Goal: Use online tool/utility: Utilize a website feature to perform a specific function

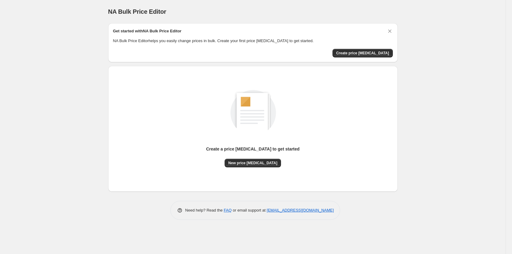
drag, startPoint x: 263, startPoint y: 164, endPoint x: 11, endPoint y: 141, distance: 253.5
click at [38, 146] on div "NA Bulk Price Editor. This page is ready NA Bulk Price Editor Get started with …" at bounding box center [253, 127] width 506 height 254
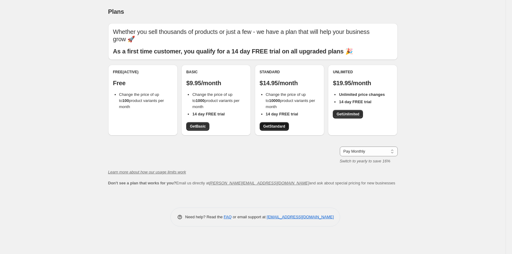
click at [265, 125] on span "Get Standard" at bounding box center [274, 126] width 22 height 5
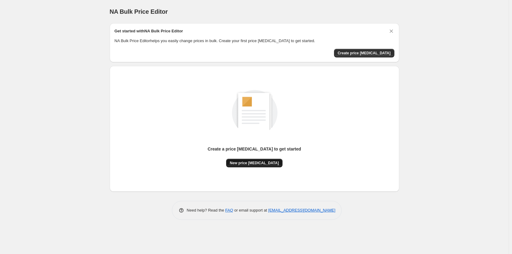
click at [257, 165] on span "New price [MEDICAL_DATA]" at bounding box center [254, 162] width 49 height 5
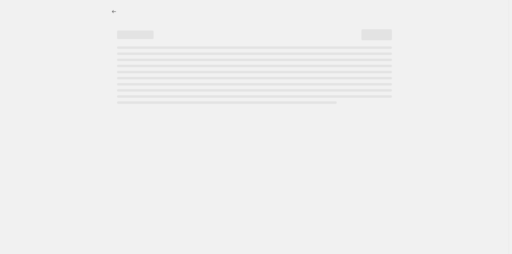
select select "percentage"
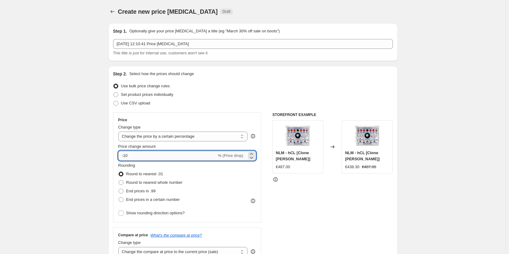
drag, startPoint x: 126, startPoint y: 155, endPoint x: 137, endPoint y: 156, distance: 11.3
click at [137, 156] on input "-10" at bounding box center [167, 156] width 98 height 10
type input "-60"
click at [122, 190] on span at bounding box center [121, 190] width 5 height 5
click at [119, 189] on input "End prices in .99" at bounding box center [119, 188] width 0 height 0
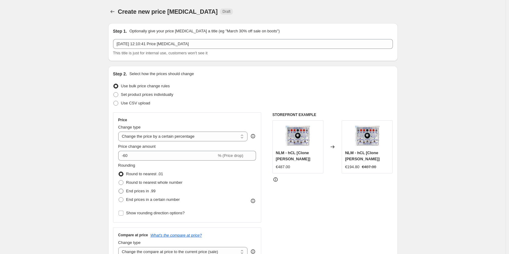
radio input "true"
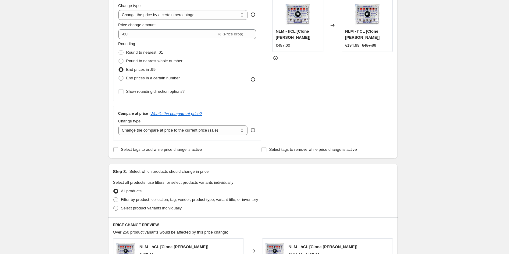
scroll to position [122, 0]
click at [299, 128] on div "STOREFRONT EXAMPLE NLM - hCL [Clone [PERSON_NAME]] €487.00 Changed to NLM - hCL…" at bounding box center [333, 64] width 120 height 149
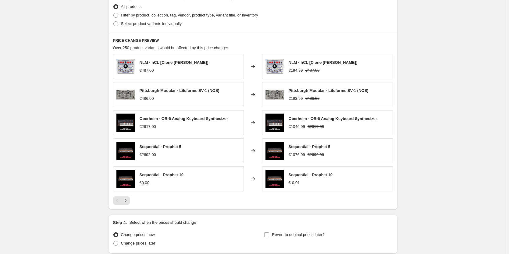
scroll to position [356, 0]
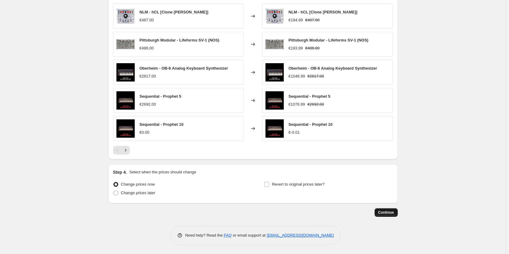
click at [384, 209] on button "Continue" at bounding box center [386, 212] width 23 height 9
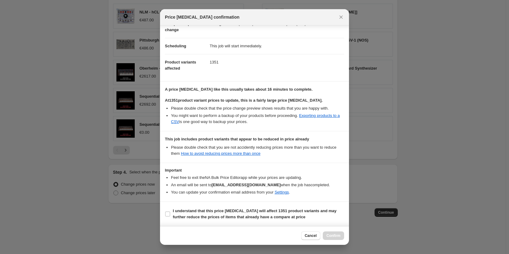
scroll to position [43, 0]
click at [169, 212] on input "I understand that this price [MEDICAL_DATA] will affect 1351 product variants a…" at bounding box center [167, 213] width 5 height 5
checkbox input "true"
click at [333, 235] on span "Confirm" at bounding box center [333, 235] width 14 height 5
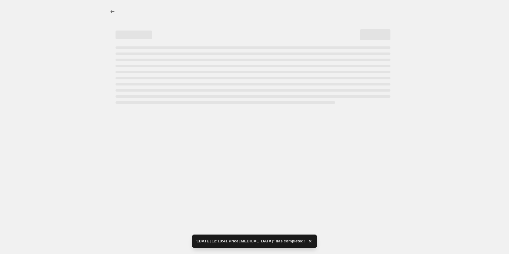
select select "percentage"
